Goal: Task Accomplishment & Management: Manage account settings

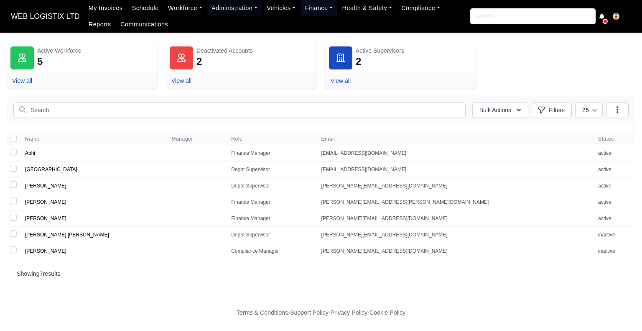
click at [323, 10] on link "Finance" at bounding box center [319, 8] width 37 height 16
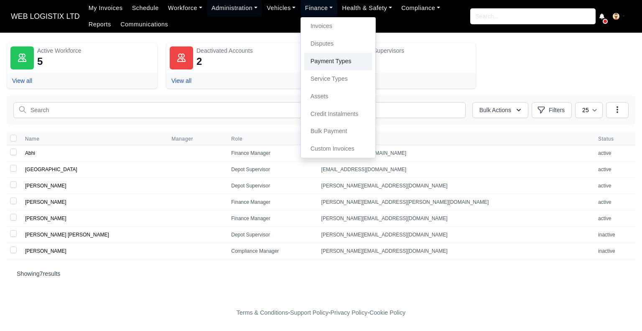
click at [331, 59] on link "Payment Types" at bounding box center [338, 62] width 68 height 18
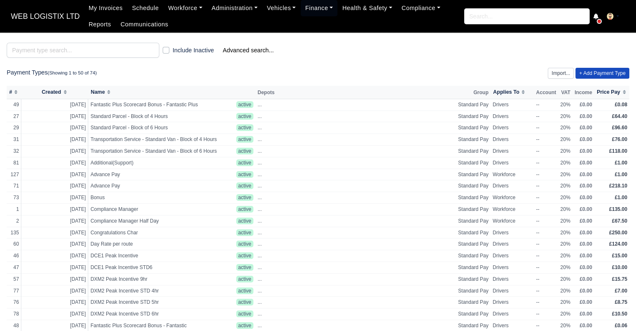
click at [606, 74] on link "+ Add Payment Type" at bounding box center [602, 73] width 54 height 11
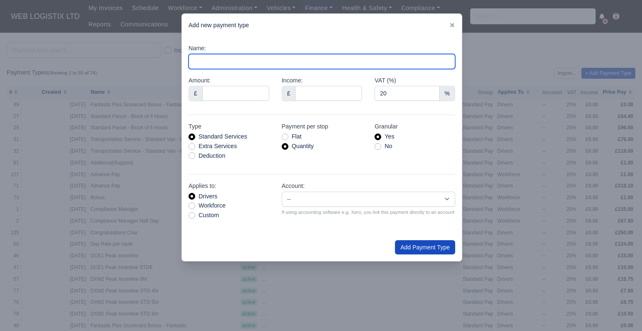
click at [250, 63] on input "Name:" at bounding box center [322, 61] width 267 height 15
type input "Health & Safety Training"
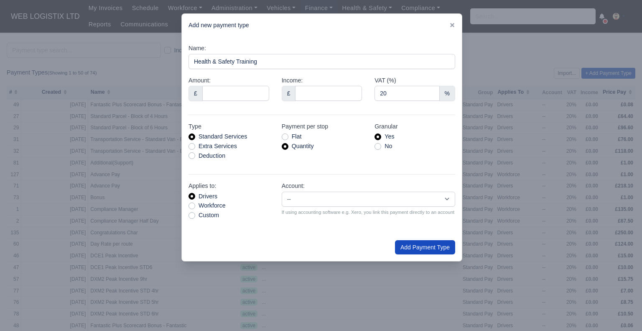
click at [216, 145] on label "Extra Services" at bounding box center [218, 146] width 38 height 10
click at [195, 145] on input "Extra Services" at bounding box center [192, 144] width 7 height 7
radio input "true"
click at [235, 95] on input "Amount:" at bounding box center [235, 93] width 67 height 15
type input "62"
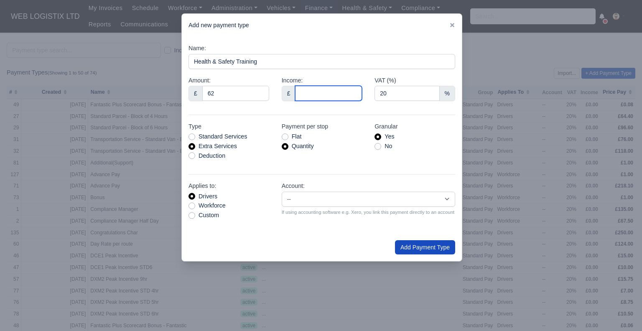
click at [314, 96] on input "Income:" at bounding box center [328, 93] width 67 height 15
type input "0"
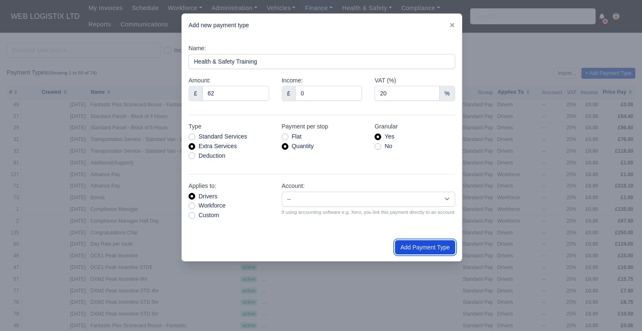
click at [429, 244] on button "Add Payment Type" at bounding box center [425, 247] width 60 height 14
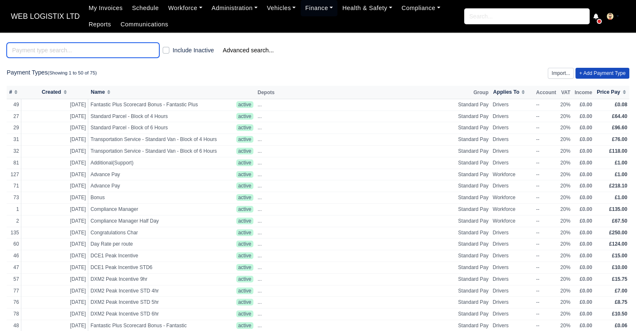
click at [128, 55] on input "search" at bounding box center [83, 50] width 153 height 15
type input "heal"
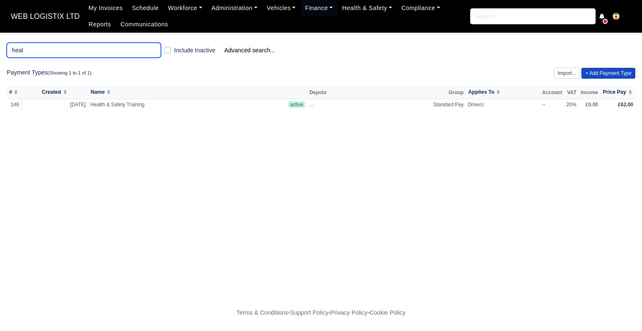
click at [153, 53] on input "heal" at bounding box center [84, 50] width 154 height 15
click at [152, 51] on input "heal" at bounding box center [84, 50] width 154 height 15
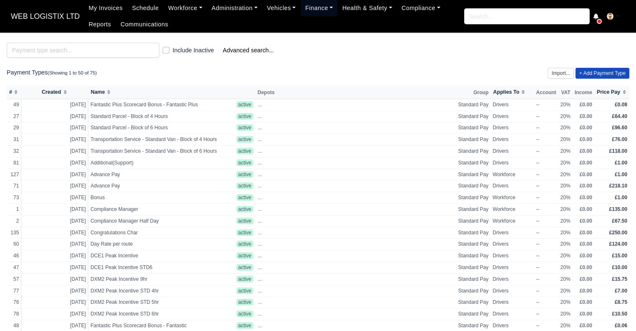
click at [322, 10] on link "Finance" at bounding box center [319, 8] width 37 height 16
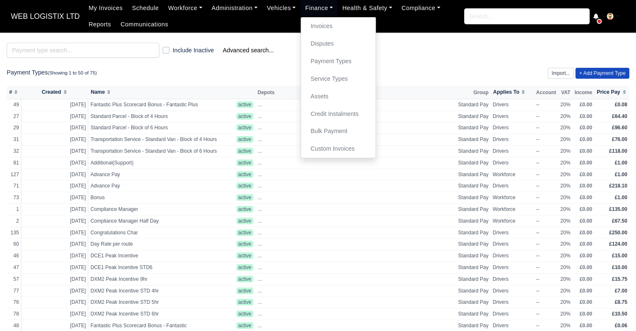
click at [418, 50] on div "Include Inactive Advanced search..." at bounding box center [317, 50] width 635 height 15
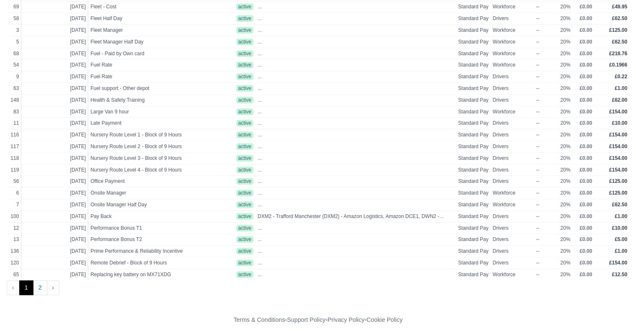
scroll to position [385, 0]
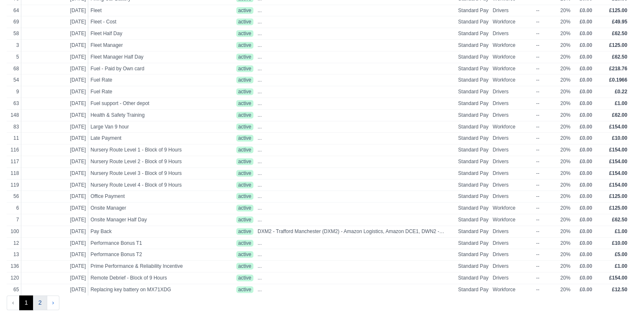
click at [35, 295] on button "2" at bounding box center [40, 302] width 14 height 15
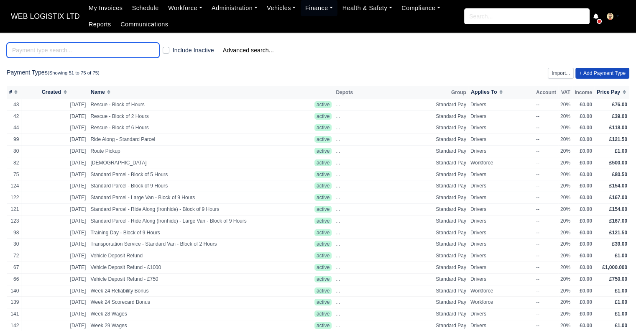
click at [122, 51] on input "search" at bounding box center [83, 50] width 153 height 15
